Goal: Find specific page/section

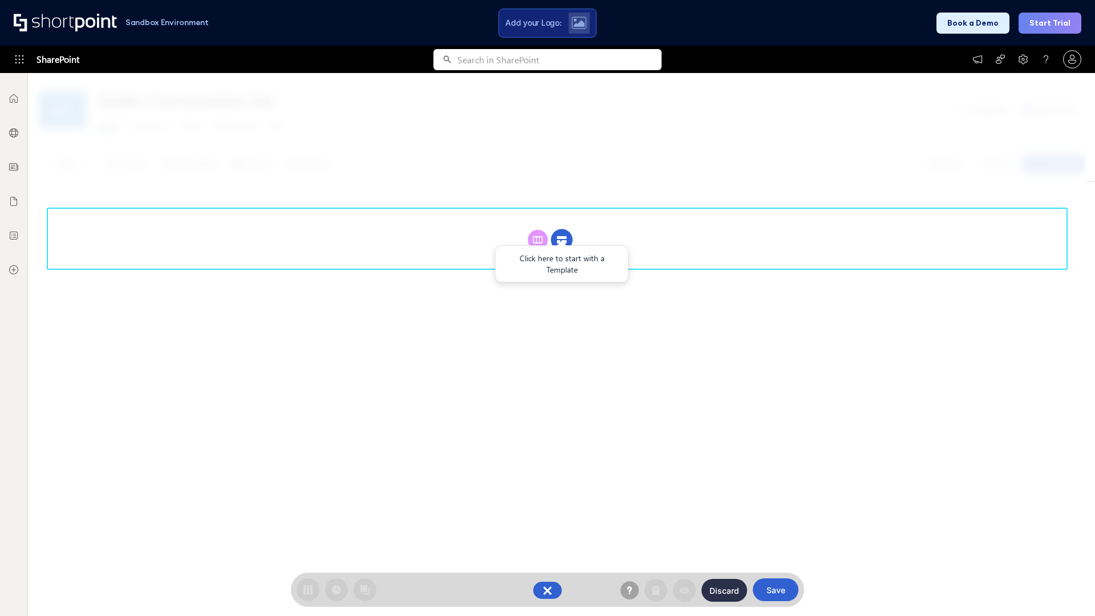
click at [562, 229] on circle at bounding box center [562, 240] width 22 height 22
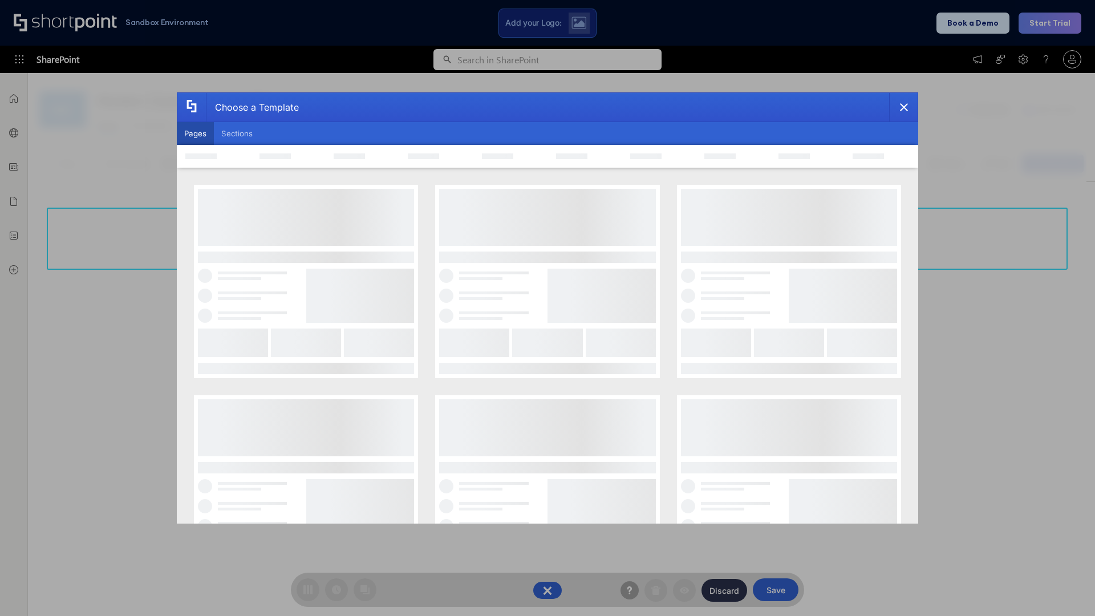
scroll to position [156, 0]
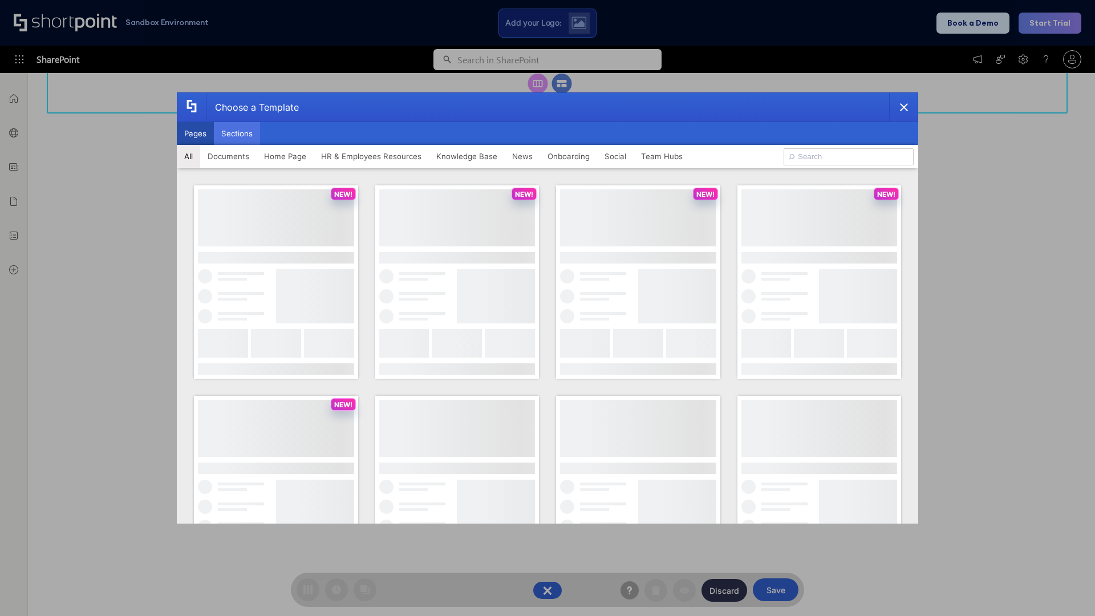
click at [237, 133] on button "Sections" at bounding box center [237, 133] width 46 height 23
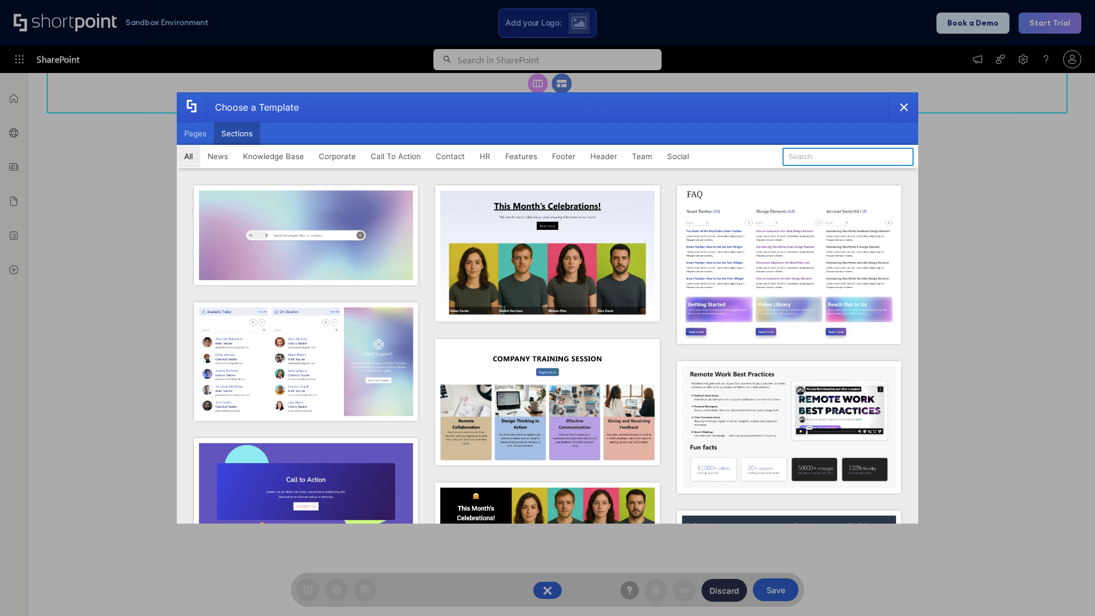
type input "HR Hub"
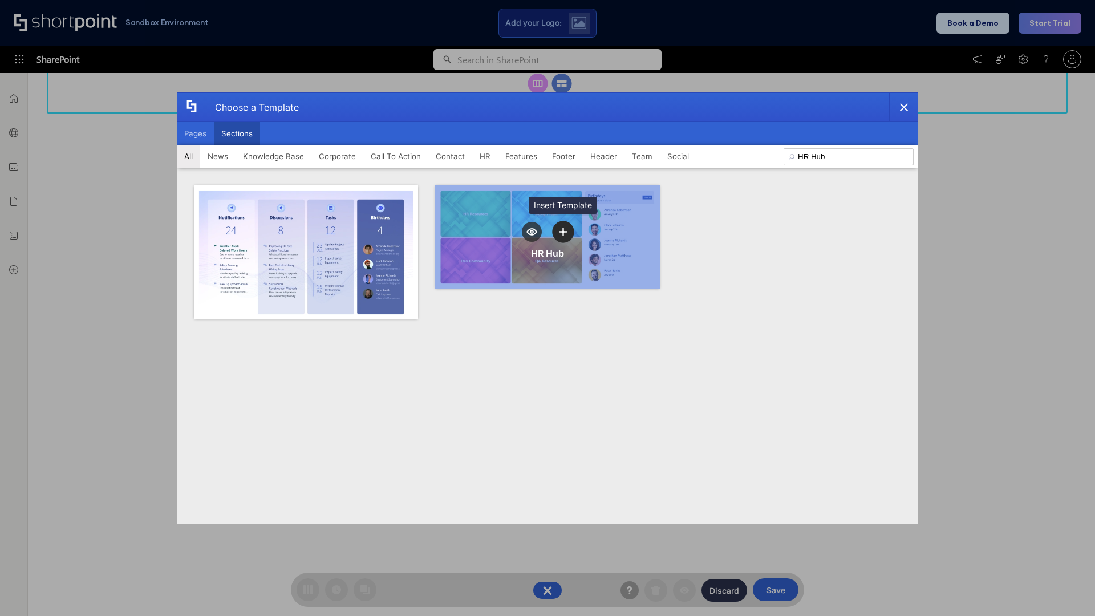
click at [563, 232] on icon "template selector" at bounding box center [563, 232] width 8 height 8
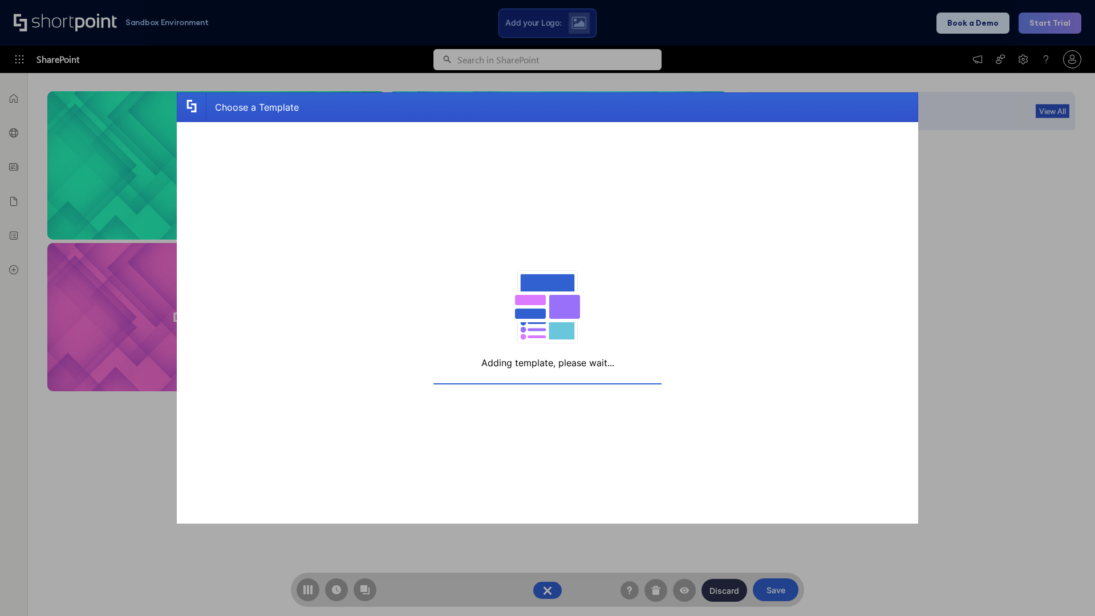
scroll to position [182, 0]
